Goal: Register for event/course

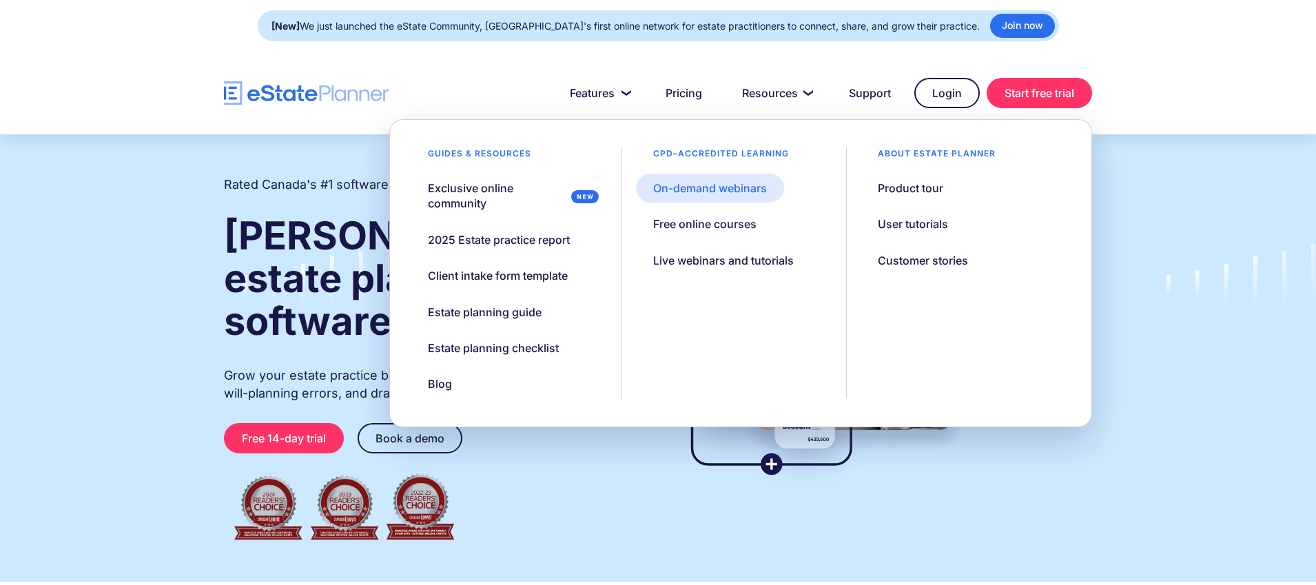
click at [731, 200] on link "On-demand webinars" at bounding box center [710, 188] width 148 height 29
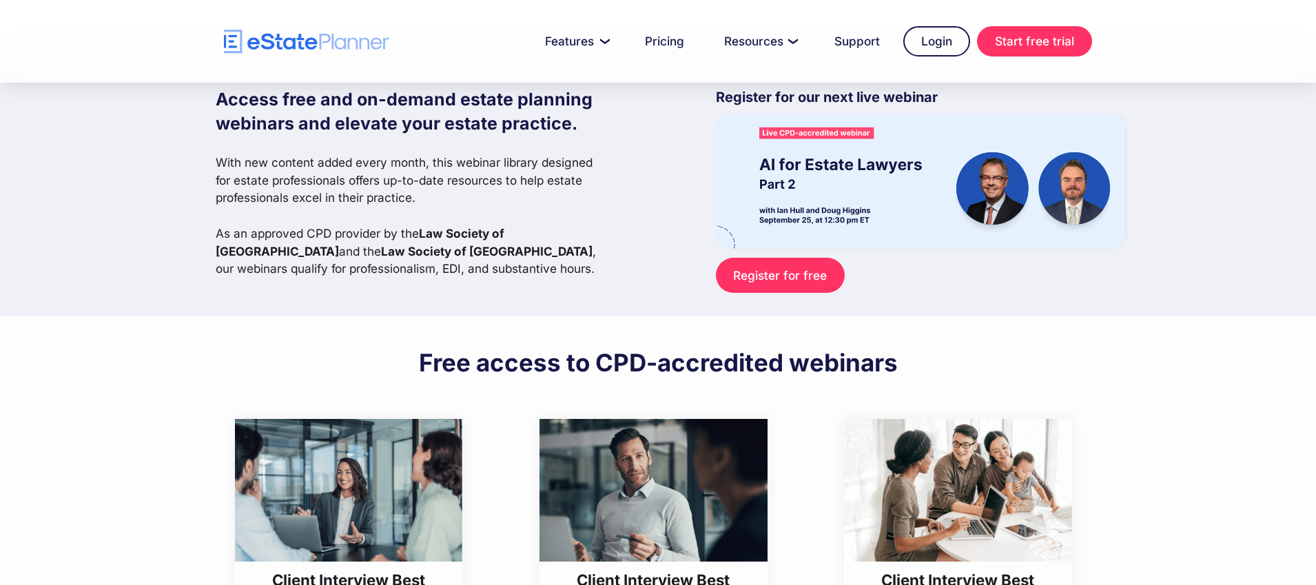
scroll to position [45, 0]
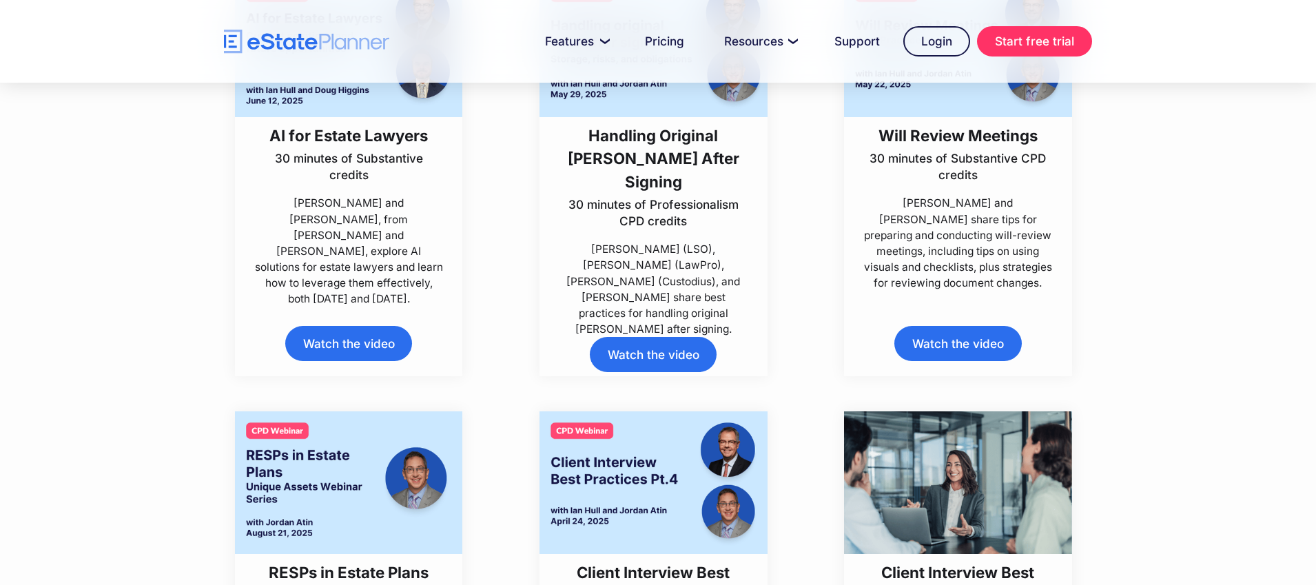
scroll to position [349, 0]
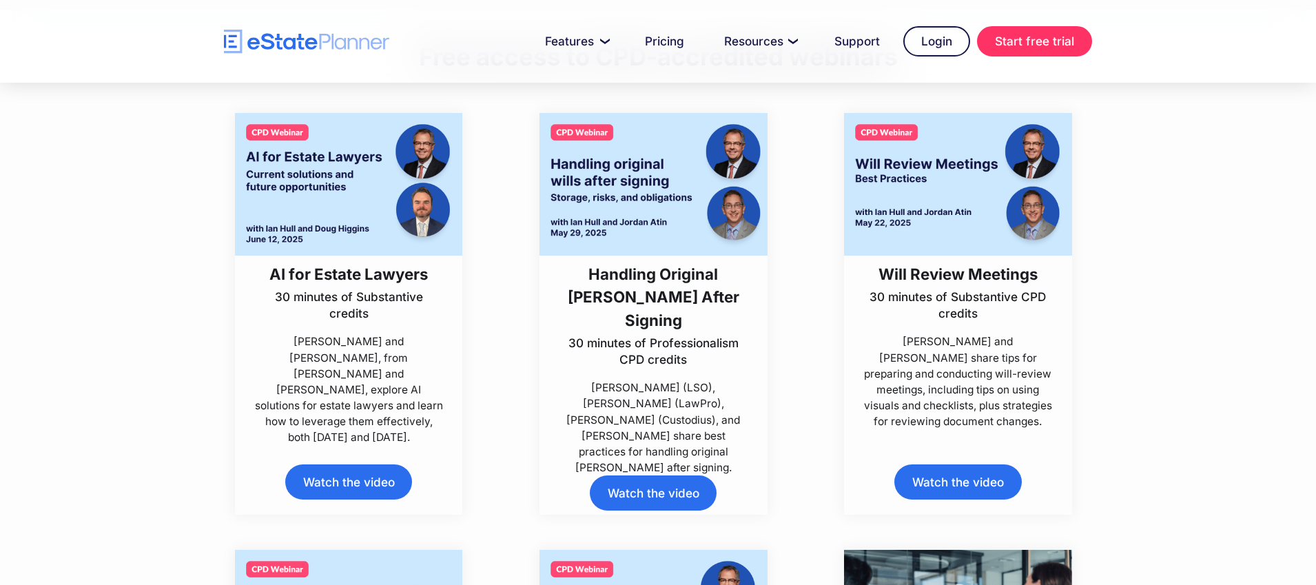
click at [344, 170] on img at bounding box center [349, 184] width 228 height 143
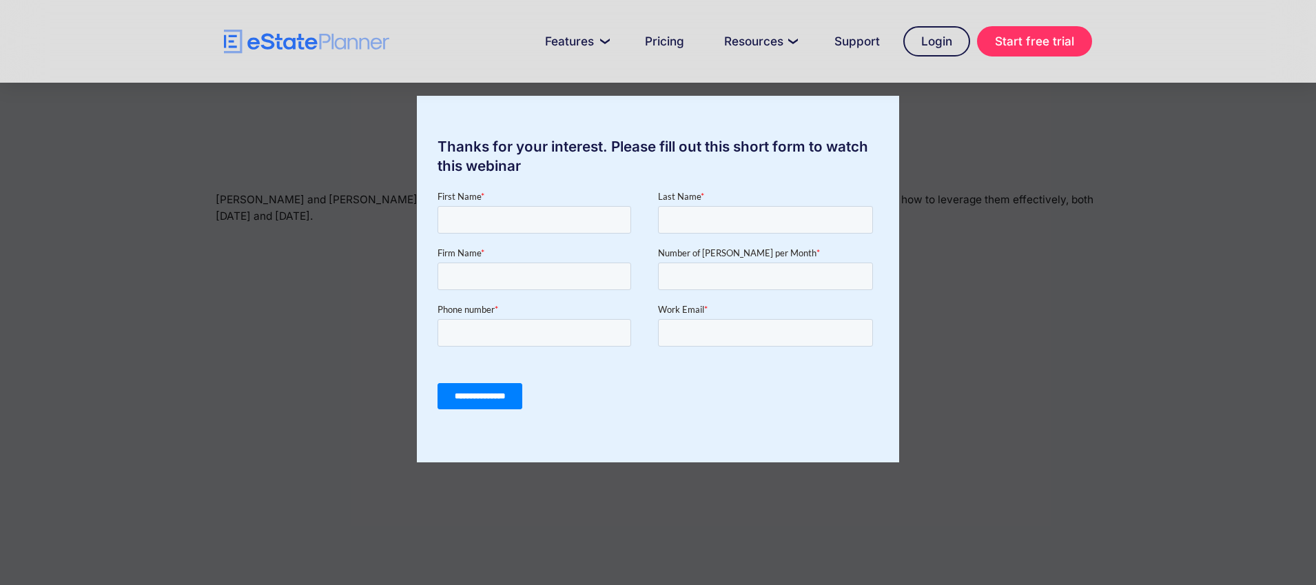
click at [161, 194] on div "Thanks for your interest. Please fill out this short form to watch this webinar" at bounding box center [658, 292] width 1316 height 585
click at [206, 199] on div "Thanks for your interest. Please fill out this short form to watch this webinar" at bounding box center [658, 292] width 1316 height 585
